Goal: Information Seeking & Learning: Find specific page/section

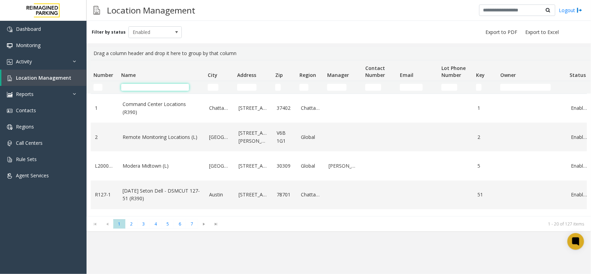
click at [157, 87] on input "Name Filter" at bounding box center [155, 87] width 68 height 7
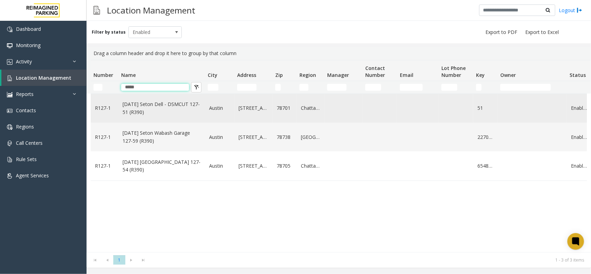
type input "*****"
click at [147, 104] on link "[DATE] Seton Dell - DSMCUT 127-51 (R390)" at bounding box center [162, 108] width 78 height 16
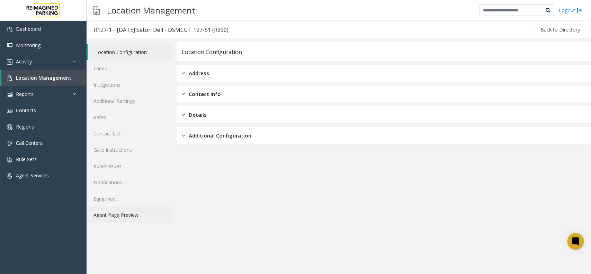
click at [123, 217] on link "Agent Page Preview" at bounding box center [130, 215] width 86 height 16
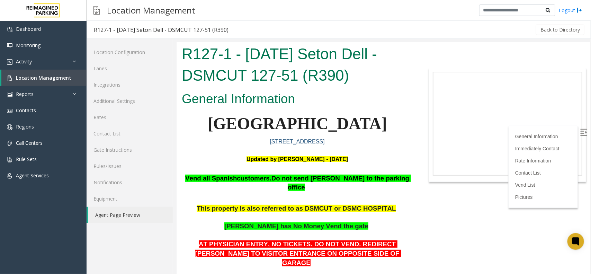
scroll to position [87, 0]
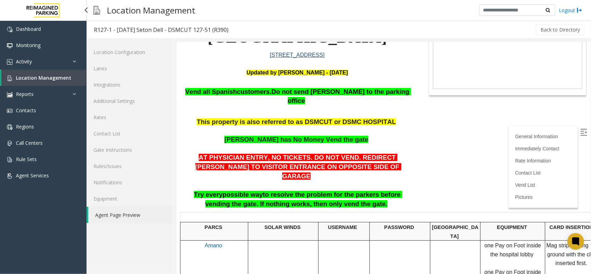
click at [78, 81] on link "Location Management" at bounding box center [43, 78] width 85 height 16
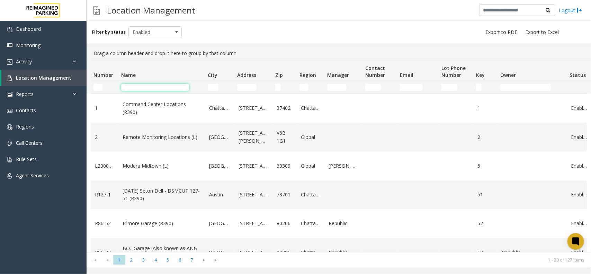
click at [168, 87] on input "Name Filter" at bounding box center [155, 87] width 68 height 7
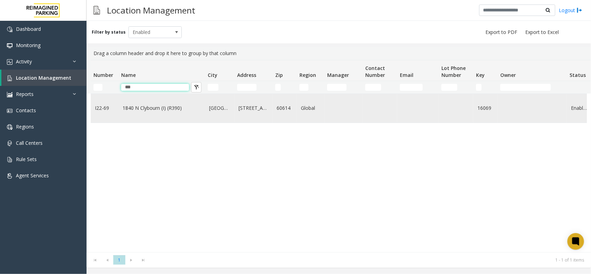
type input "***"
click at [173, 108] on link "1840 N Clybourn (I) (R390)" at bounding box center [162, 108] width 78 height 8
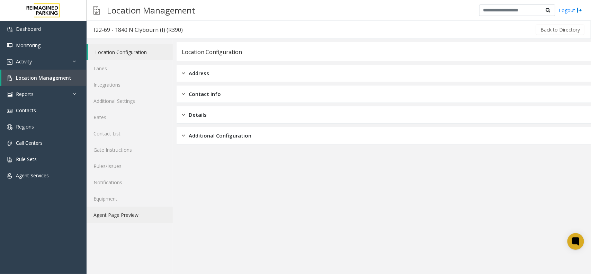
click at [145, 210] on link "Agent Page Preview" at bounding box center [130, 215] width 86 height 16
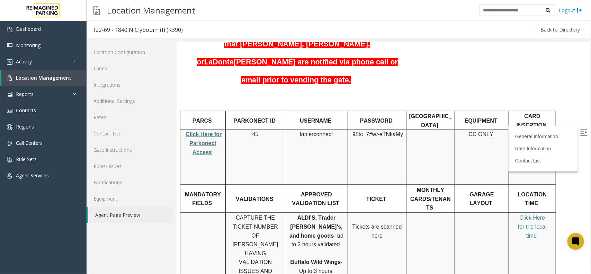
scroll to position [173, 0]
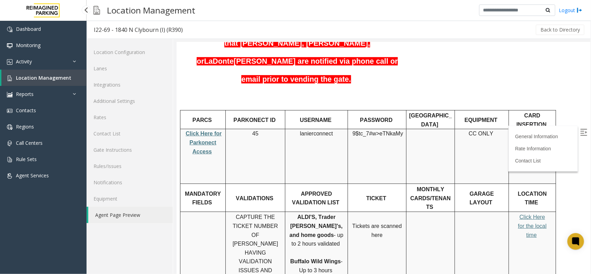
click at [67, 80] on span "Location Management" at bounding box center [43, 77] width 55 height 7
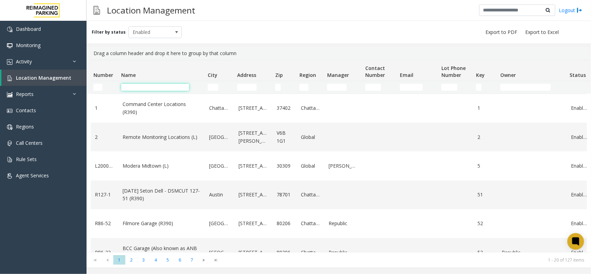
click at [177, 88] on input "Name Filter" at bounding box center [155, 87] width 68 height 7
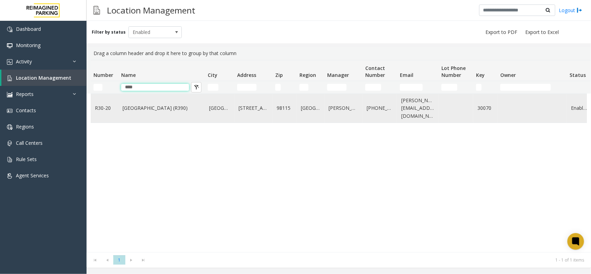
type input "****"
click at [163, 109] on link "Green Lake Village (R390)" at bounding box center [162, 108] width 78 height 8
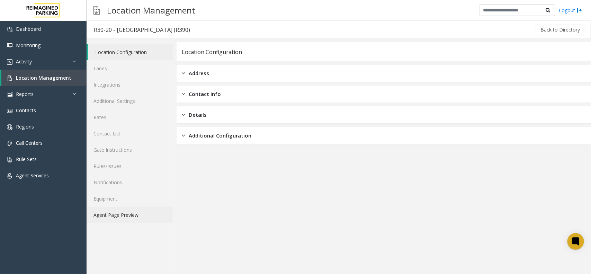
click at [139, 217] on link "Agent Page Preview" at bounding box center [130, 215] width 86 height 16
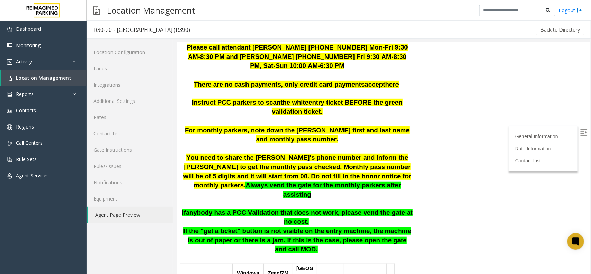
scroll to position [173, 0]
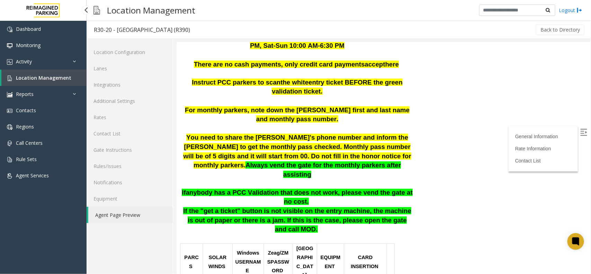
click at [74, 76] on link "Location Management" at bounding box center [43, 78] width 85 height 16
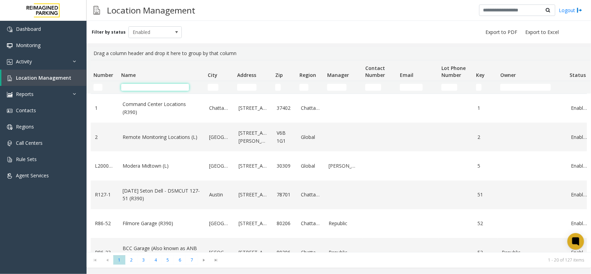
click at [149, 87] on input "Name Filter" at bounding box center [155, 87] width 68 height 7
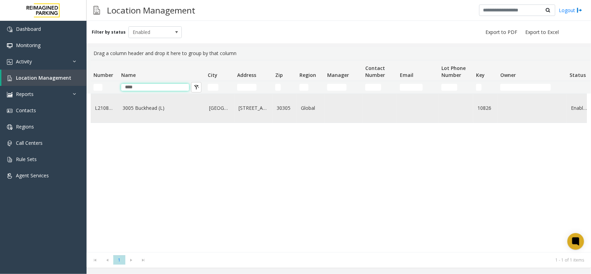
type input "****"
click at [149, 111] on link "3005 Buckhead (L)" at bounding box center [162, 108] width 78 height 8
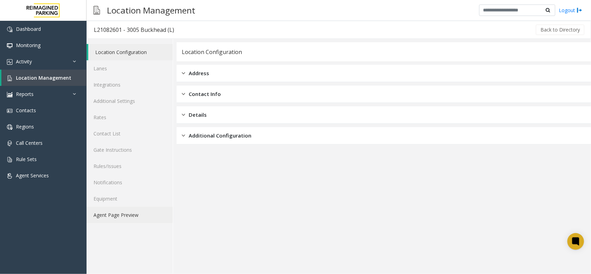
click at [145, 210] on link "Agent Page Preview" at bounding box center [130, 215] width 86 height 16
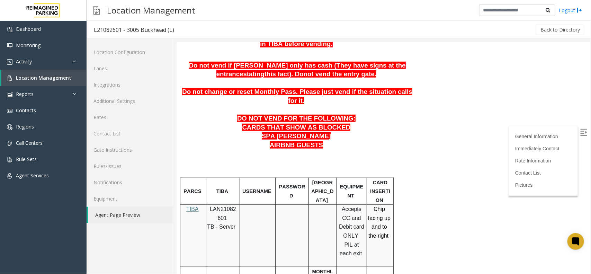
scroll to position [216, 0]
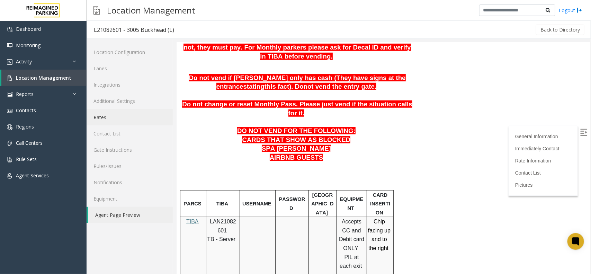
click at [122, 120] on link "Rates" at bounding box center [130, 117] width 86 height 16
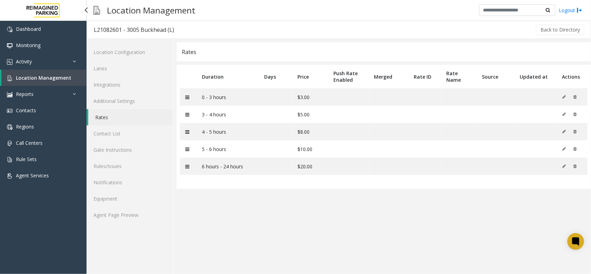
click at [72, 79] on link "Location Management" at bounding box center [43, 78] width 85 height 16
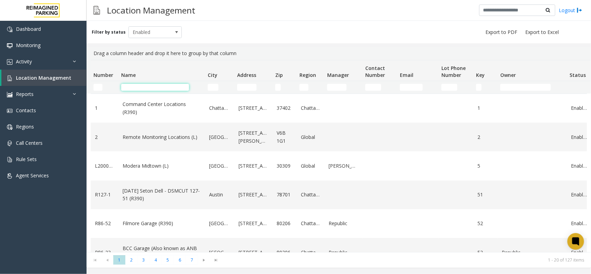
click at [149, 87] on input "Name Filter" at bounding box center [155, 87] width 68 height 7
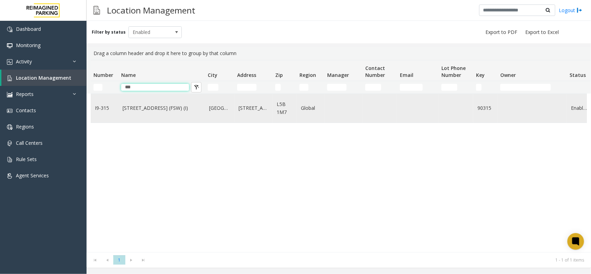
type input "***"
click at [157, 108] on link "315 Front Street West (FSW) (I)" at bounding box center [162, 108] width 78 height 8
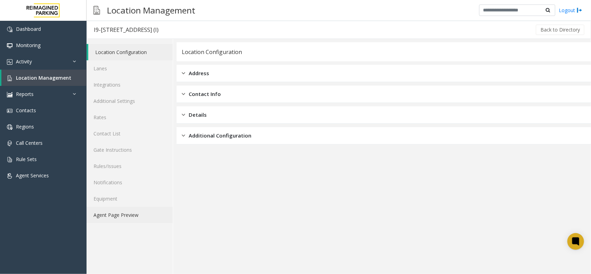
click at [142, 210] on link "Agent Page Preview" at bounding box center [130, 215] width 86 height 16
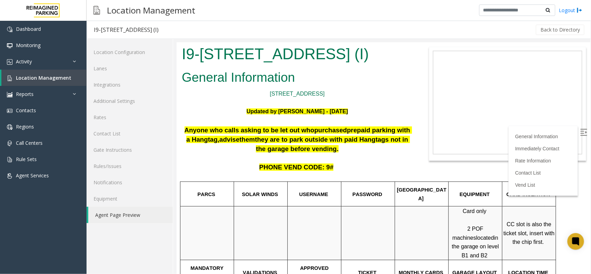
drag, startPoint x: 179, startPoint y: 53, endPoint x: 396, endPoint y: 63, distance: 217.3
click at [396, 63] on div "I9-315 - 315 Front Street West (FSW) (I)" at bounding box center [296, 54] width 241 height 25
click at [327, 86] on h2 "General Information" at bounding box center [296, 77] width 231 height 18
click at [72, 76] on link "Location Management" at bounding box center [43, 78] width 85 height 16
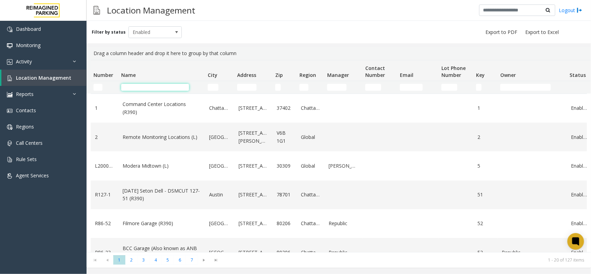
drag, startPoint x: 0, startPoint y: 0, endPoint x: 142, endPoint y: 84, distance: 164.8
click at [142, 84] on input "Name Filter" at bounding box center [155, 87] width 68 height 7
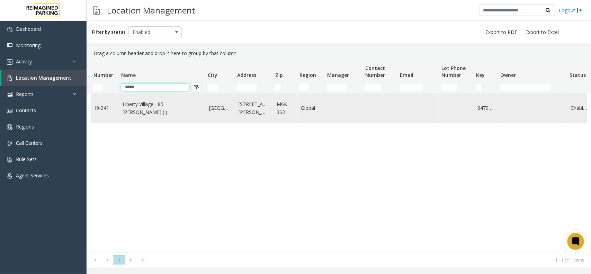
type input "*****"
click at [168, 106] on link "Liberty Village - 85 [PERSON_NAME] (I)" at bounding box center [162, 108] width 78 height 16
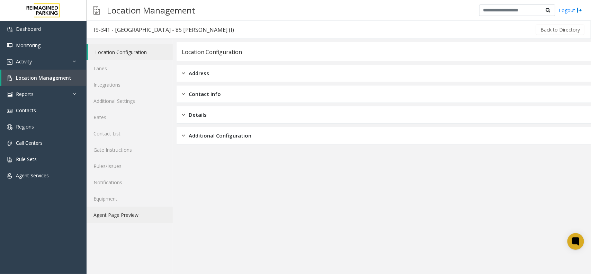
click at [138, 218] on link "Agent Page Preview" at bounding box center [130, 215] width 86 height 16
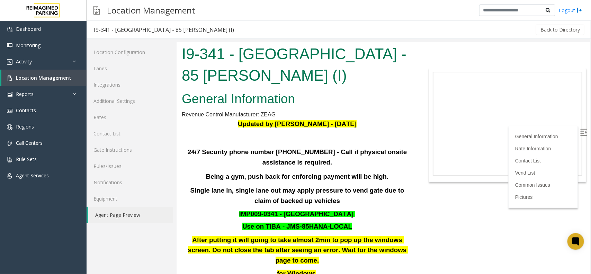
scroll to position [130, 0]
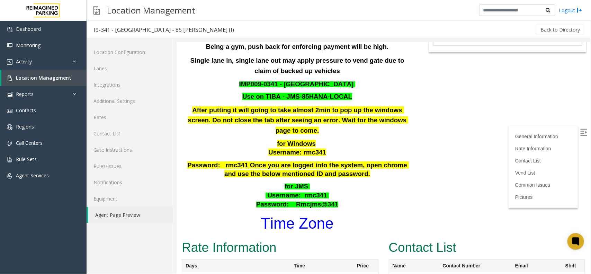
click at [580, 129] on img at bounding box center [583, 131] width 7 height 7
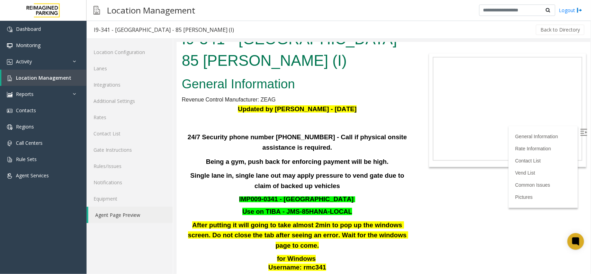
scroll to position [0, 0]
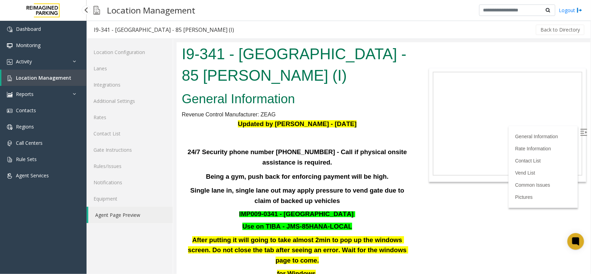
click at [71, 74] on link "Location Management" at bounding box center [43, 78] width 85 height 16
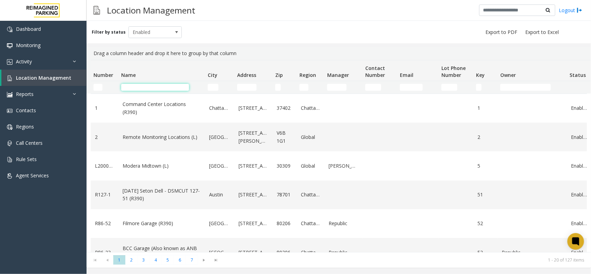
click at [146, 88] on input "Name Filter" at bounding box center [155, 87] width 68 height 7
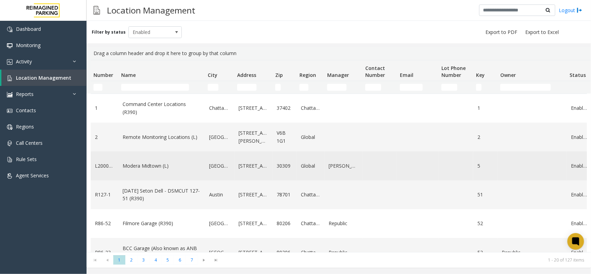
click at [159, 165] on link "Modera Midtown (L)" at bounding box center [162, 166] width 78 height 8
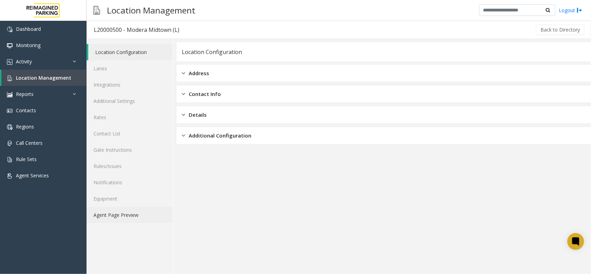
click at [130, 214] on link "Agent Page Preview" at bounding box center [130, 215] width 86 height 16
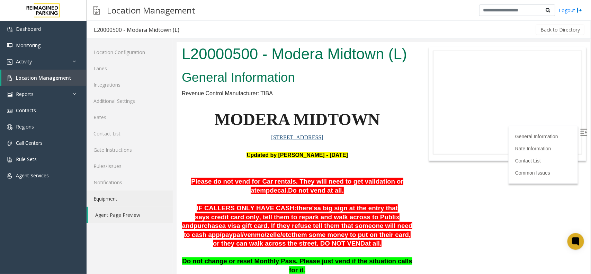
scroll to position [87, 0]
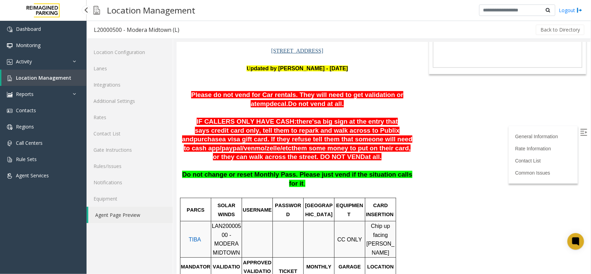
click at [46, 78] on span "Location Management" at bounding box center [43, 77] width 55 height 7
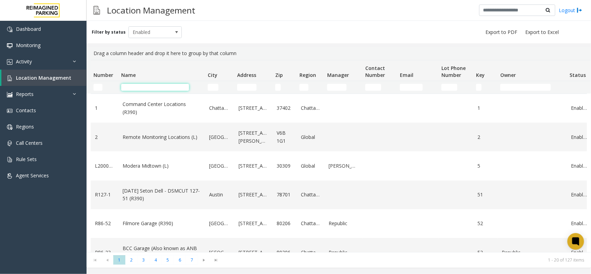
click at [156, 89] on input "Name Filter" at bounding box center [155, 87] width 68 height 7
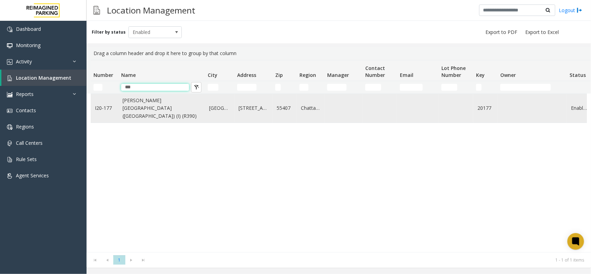
type input "***"
click at [144, 107] on link "[PERSON_NAME][GEOGRAPHIC_DATA] ([GEOGRAPHIC_DATA]) (I) (R390)" at bounding box center [162, 108] width 78 height 23
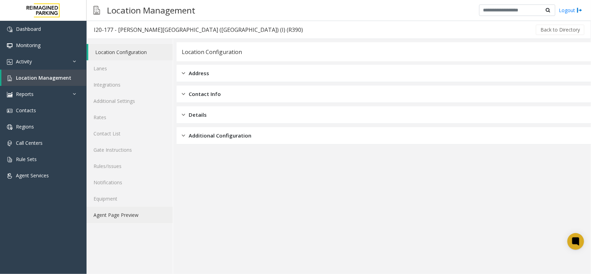
click at [134, 212] on link "Agent Page Preview" at bounding box center [130, 215] width 86 height 16
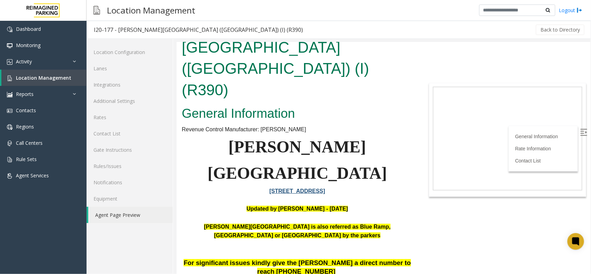
scroll to position [43, 0]
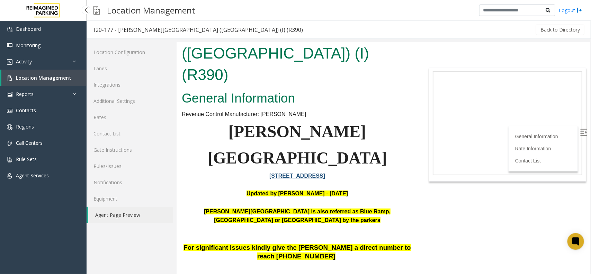
click at [73, 76] on link "Location Management" at bounding box center [43, 78] width 85 height 16
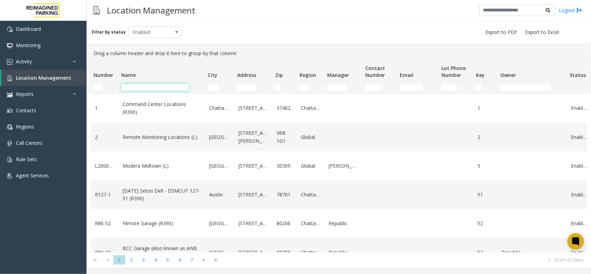
click at [167, 88] on input "Name Filter" at bounding box center [155, 87] width 68 height 7
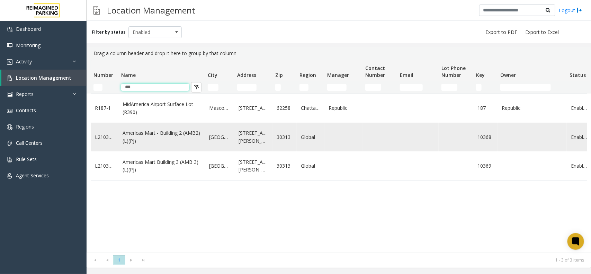
type input "***"
click at [171, 132] on link "Americas Mart - Building 2 (AMB2) (L)(PJ)" at bounding box center [162, 137] width 78 height 16
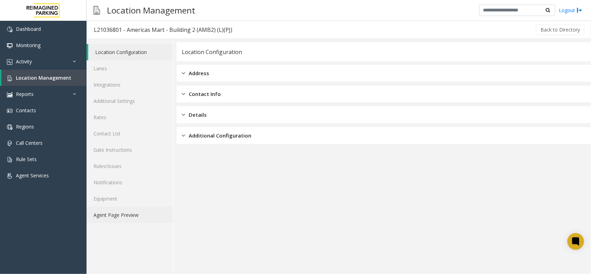
click at [141, 209] on link "Agent Page Preview" at bounding box center [130, 215] width 86 height 16
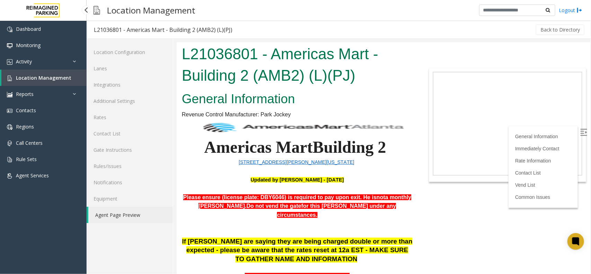
click at [74, 78] on link "Location Management" at bounding box center [43, 78] width 85 height 16
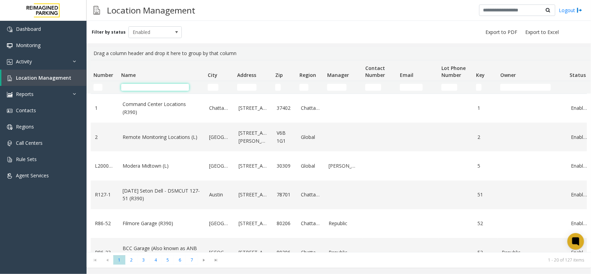
click at [160, 88] on input "Name Filter" at bounding box center [155, 87] width 68 height 7
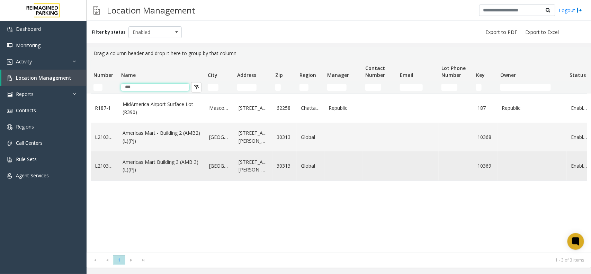
type input "***"
click at [181, 161] on link "Americas Mart Building 3 (AMB 3) (L)(PJ)" at bounding box center [162, 166] width 78 height 16
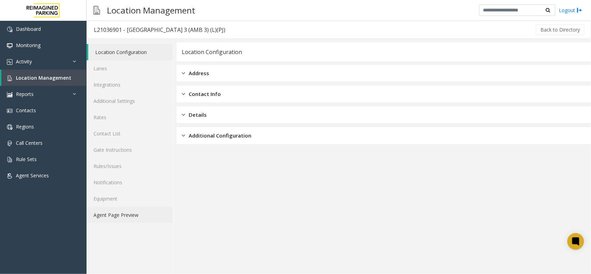
click at [116, 215] on link "Agent Page Preview" at bounding box center [130, 215] width 86 height 16
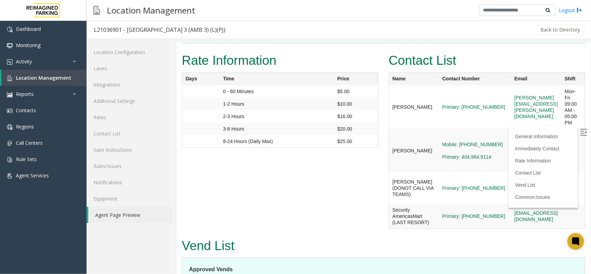
scroll to position [1475, 0]
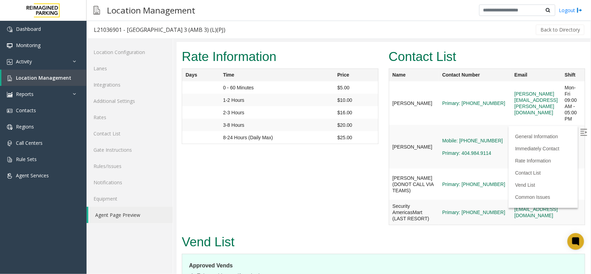
drag, startPoint x: 183, startPoint y: 132, endPoint x: 417, endPoint y: 253, distance: 263.3
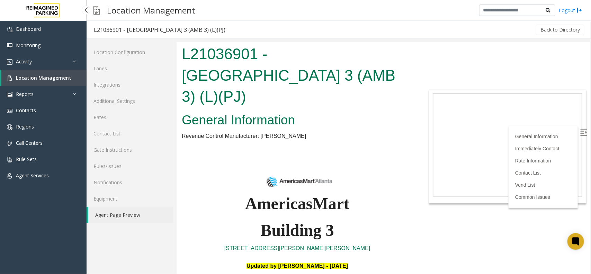
scroll to position [1475, 0]
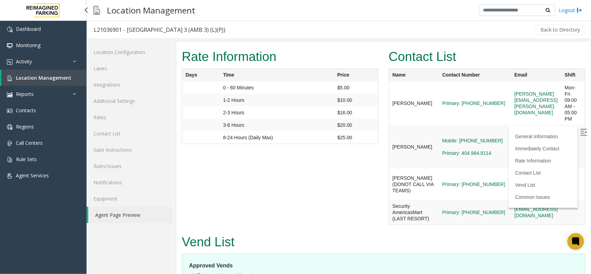
click at [58, 75] on span "Location Management" at bounding box center [43, 77] width 55 height 7
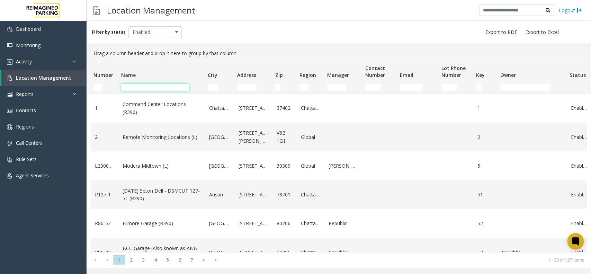
click at [141, 87] on input "Name Filter" at bounding box center [155, 87] width 68 height 7
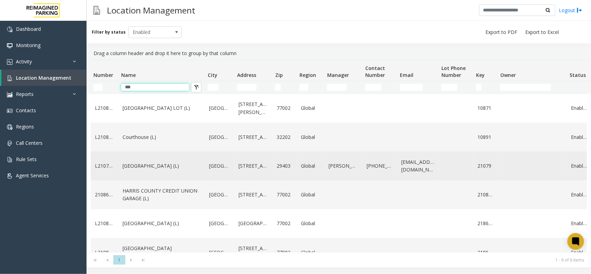
type input "***"
click at [131, 166] on link "Courier Square (L)" at bounding box center [162, 166] width 78 height 8
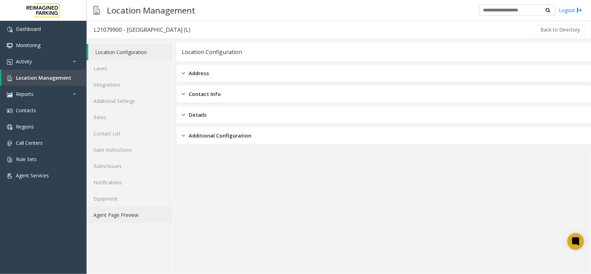
click at [121, 210] on link "Agent Page Preview" at bounding box center [130, 215] width 86 height 16
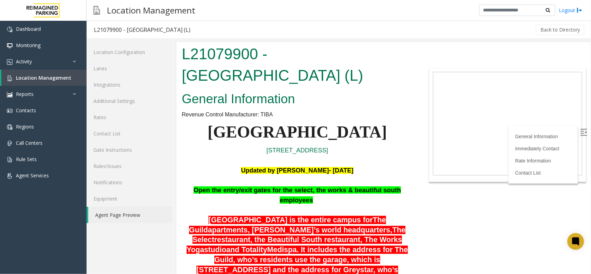
click at [365, 155] on p at bounding box center [296, 160] width 231 height 10
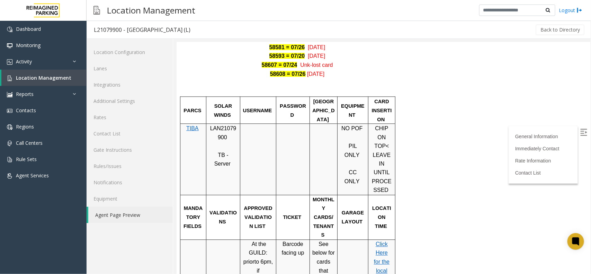
scroll to position [476, 0]
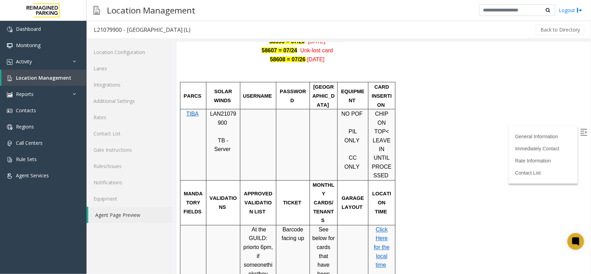
click at [580, 133] on img at bounding box center [583, 131] width 7 height 7
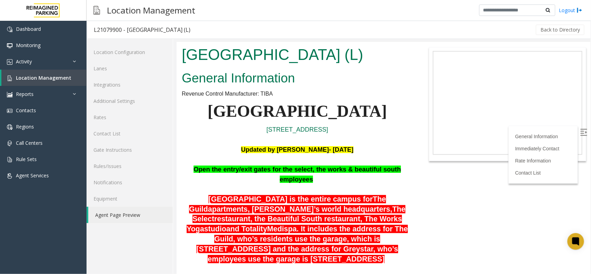
scroll to position [0, 0]
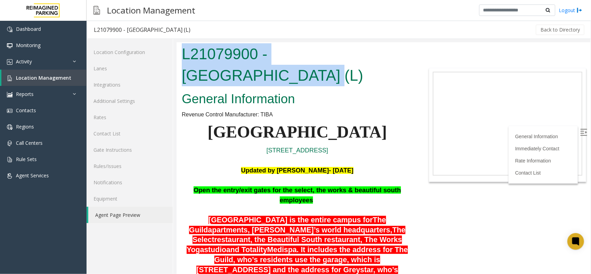
drag, startPoint x: 400, startPoint y: 50, endPoint x: 185, endPoint y: 61, distance: 215.9
click at [185, 61] on h1 "L21079900 - Courier Square (L)" at bounding box center [296, 64] width 231 height 43
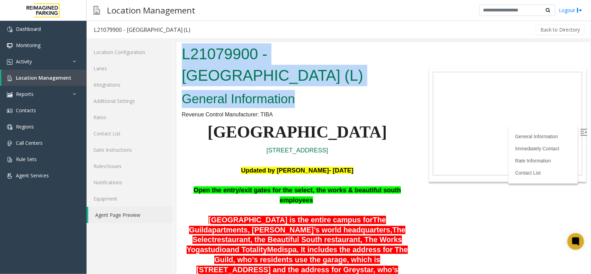
drag, startPoint x: 303, startPoint y: 78, endPoint x: 181, endPoint y: 60, distance: 123.1
click at [181, 60] on body "L21079900 - Courier Square (L) General Information Revenue Control Manufacturer…" at bounding box center [383, 158] width 414 height 232
click at [303, 90] on h2 "General Information" at bounding box center [296, 99] width 231 height 18
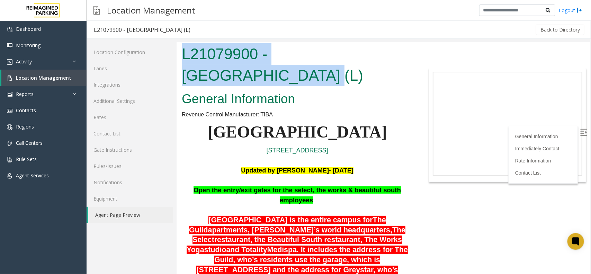
drag, startPoint x: 398, startPoint y: 54, endPoint x: 183, endPoint y: 63, distance: 215.1
click at [183, 63] on h1 "L21079900 - Courier Square (L)" at bounding box center [296, 64] width 231 height 43
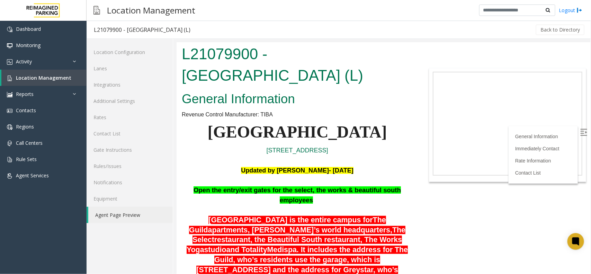
click at [72, 81] on link "Location Management" at bounding box center [43, 78] width 85 height 16
